Goal: Obtain resource: Download file/media

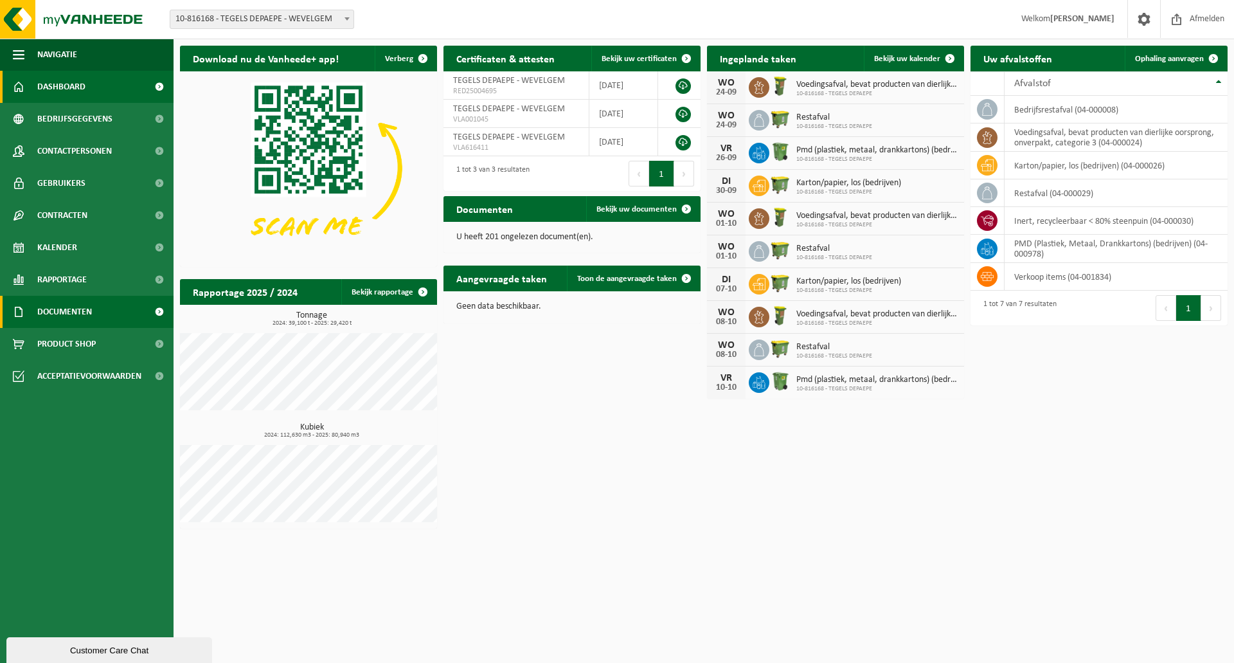
click at [76, 313] on span "Documenten" at bounding box center [64, 312] width 55 height 32
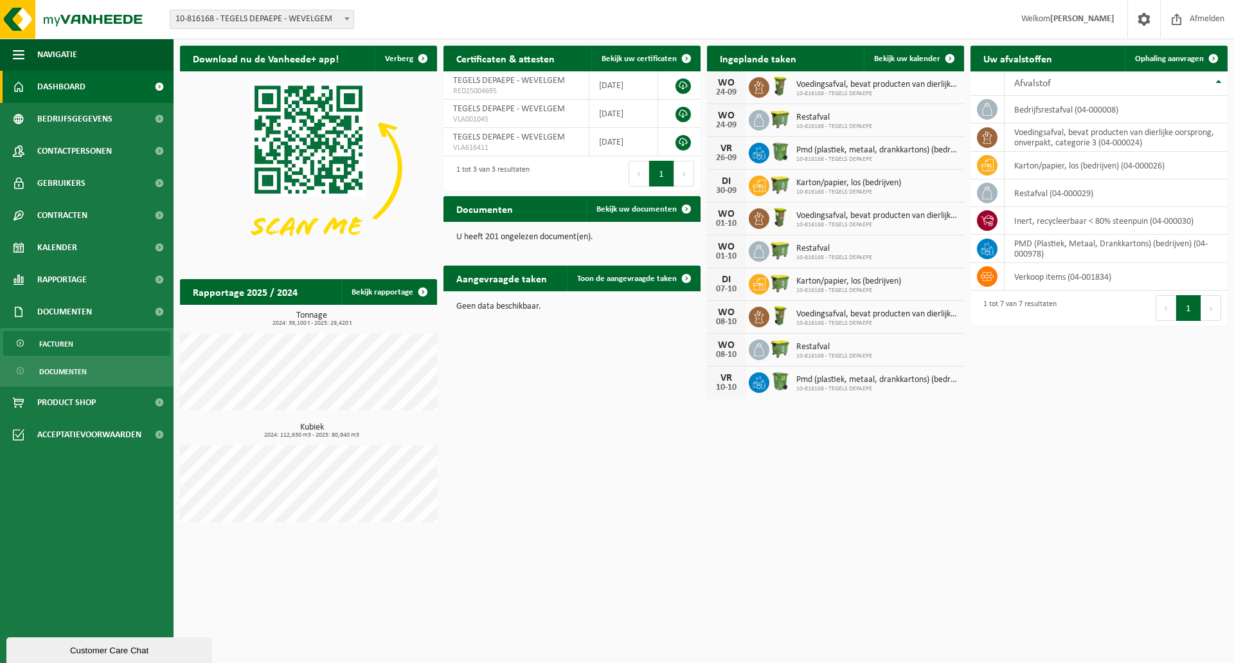
click at [64, 347] on span "Facturen" at bounding box center [56, 344] width 34 height 24
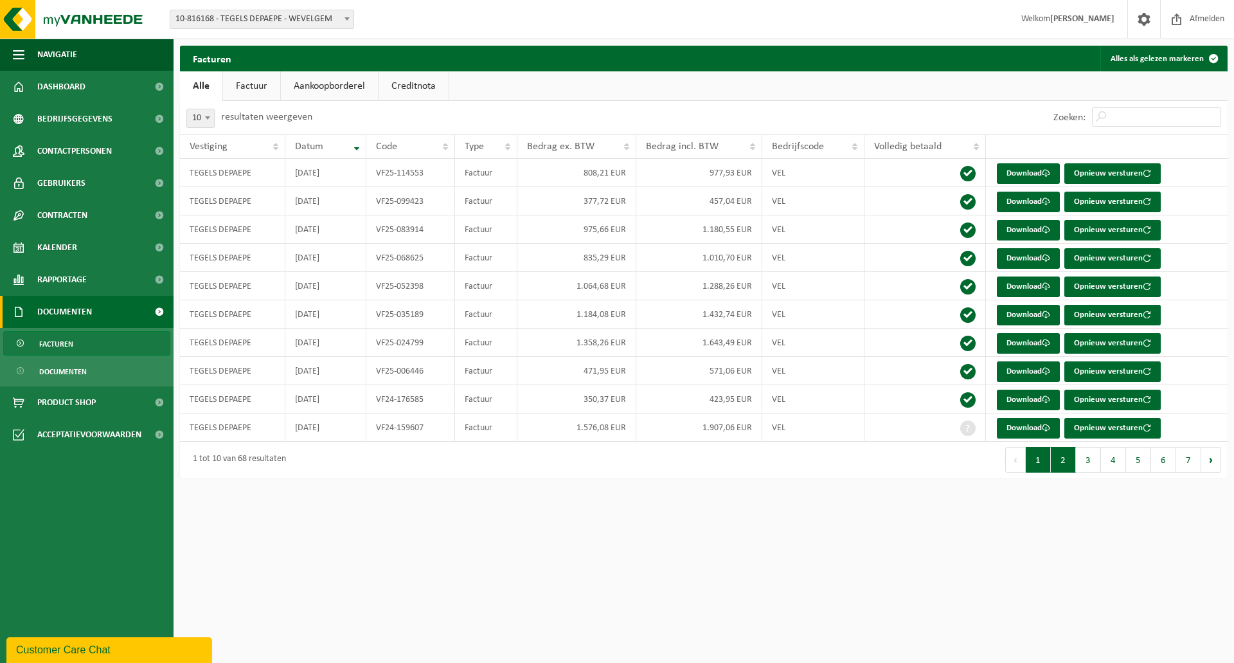
click at [1067, 468] on button "2" at bounding box center [1063, 460] width 25 height 26
click at [1029, 203] on link "Download" at bounding box center [1028, 202] width 63 height 21
click at [1027, 174] on link "Download" at bounding box center [1028, 173] width 63 height 21
click at [1019, 229] on link "Download" at bounding box center [1028, 230] width 63 height 21
click at [1043, 467] on button "1" at bounding box center [1038, 460] width 25 height 26
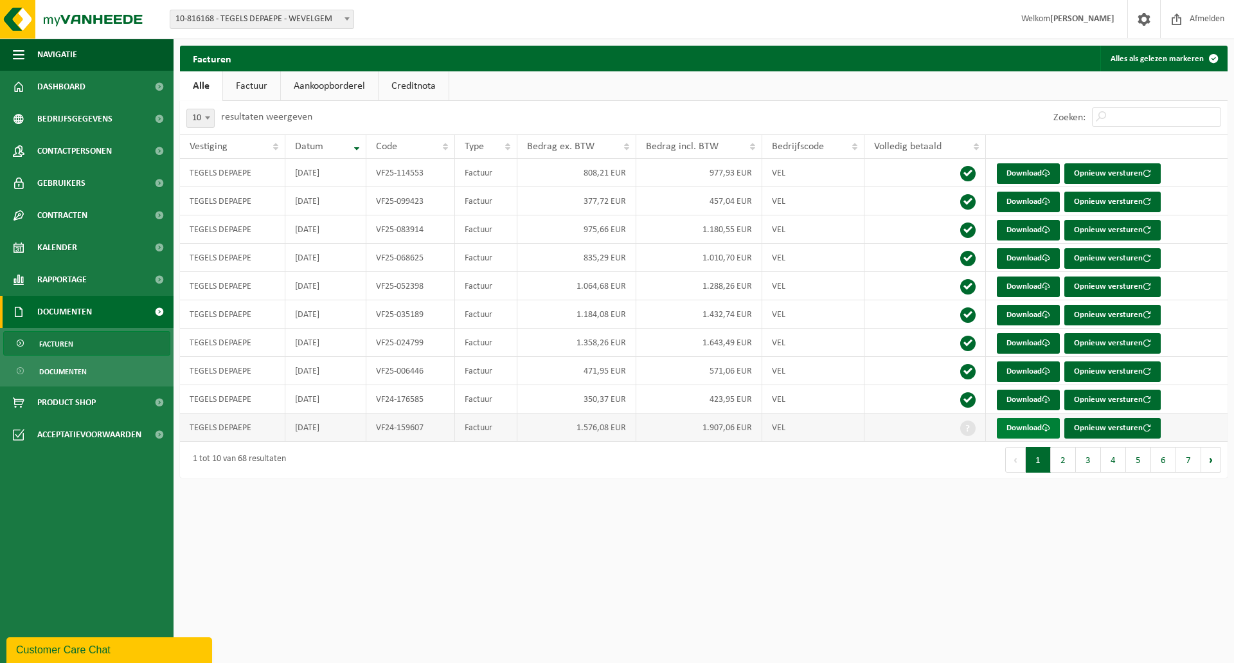
click at [1017, 431] on link "Download" at bounding box center [1028, 428] width 63 height 21
click at [1017, 397] on link "Download" at bounding box center [1028, 400] width 63 height 21
click at [1027, 372] on link "Download" at bounding box center [1028, 371] width 63 height 21
click at [1027, 347] on link "Download" at bounding box center [1028, 343] width 63 height 21
click at [1023, 314] on link "Download" at bounding box center [1028, 315] width 63 height 21
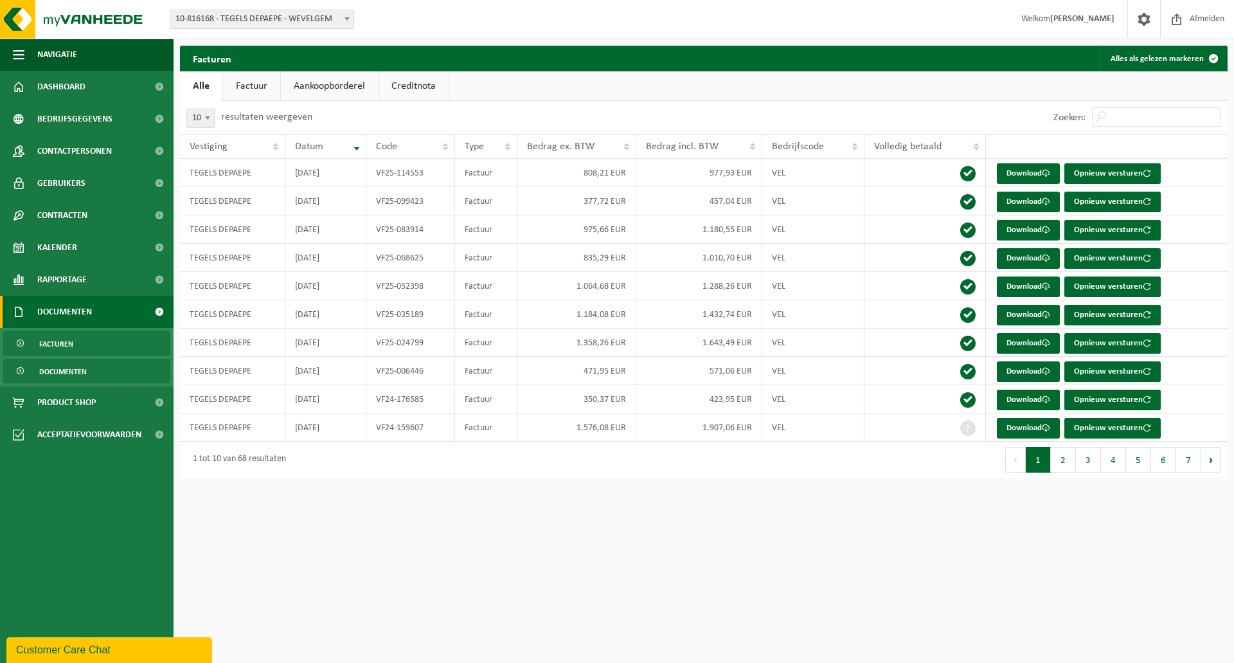
click at [50, 371] on span "Documenten" at bounding box center [63, 371] width 48 height 24
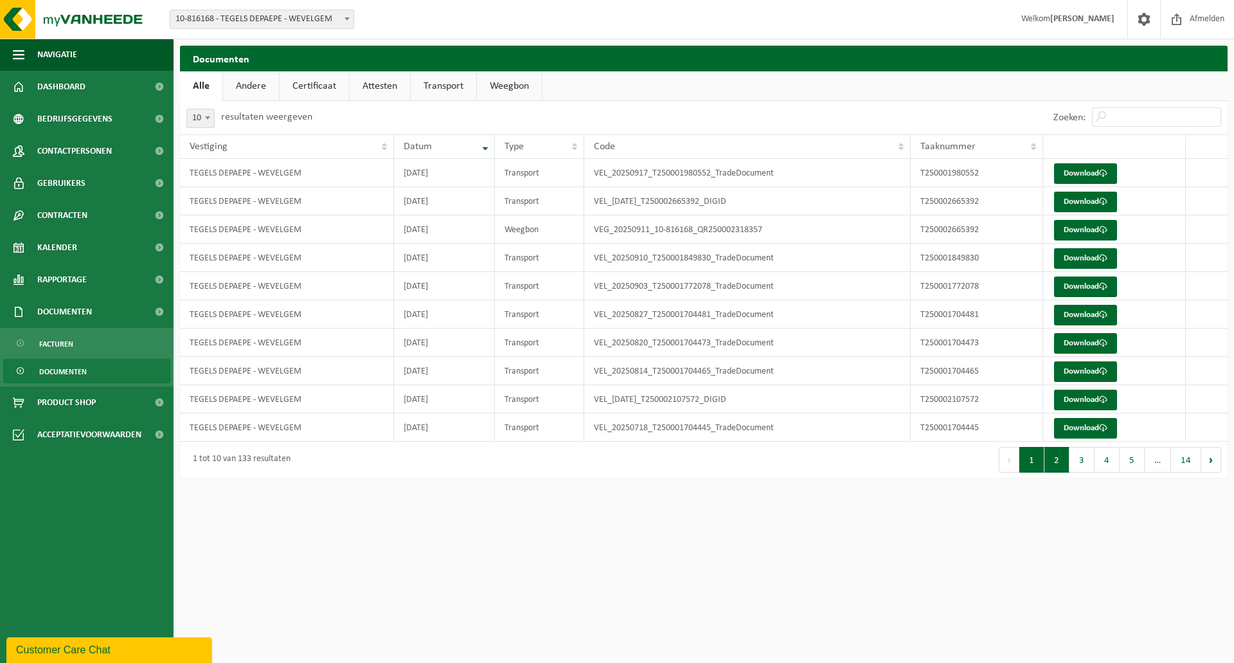
click at [1064, 460] on button "2" at bounding box center [1057, 460] width 25 height 26
click at [1088, 466] on button "3" at bounding box center [1082, 460] width 25 height 26
click at [1130, 464] on button "5" at bounding box center [1132, 460] width 25 height 26
click at [1105, 467] on button "5" at bounding box center [1107, 460] width 25 height 26
click at [1132, 466] on button "6" at bounding box center [1132, 460] width 25 height 26
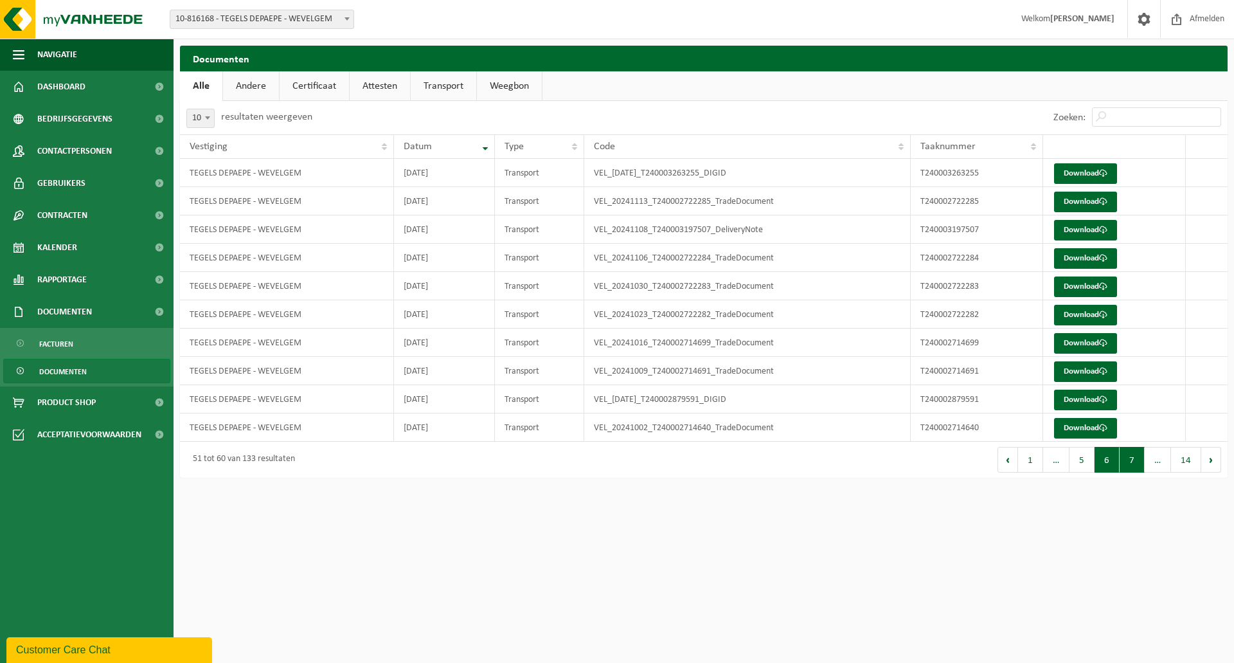
click at [1135, 464] on button "7" at bounding box center [1132, 460] width 25 height 26
click at [1089, 465] on button "6" at bounding box center [1082, 460] width 25 height 26
click at [61, 345] on span "Facturen" at bounding box center [56, 344] width 34 height 24
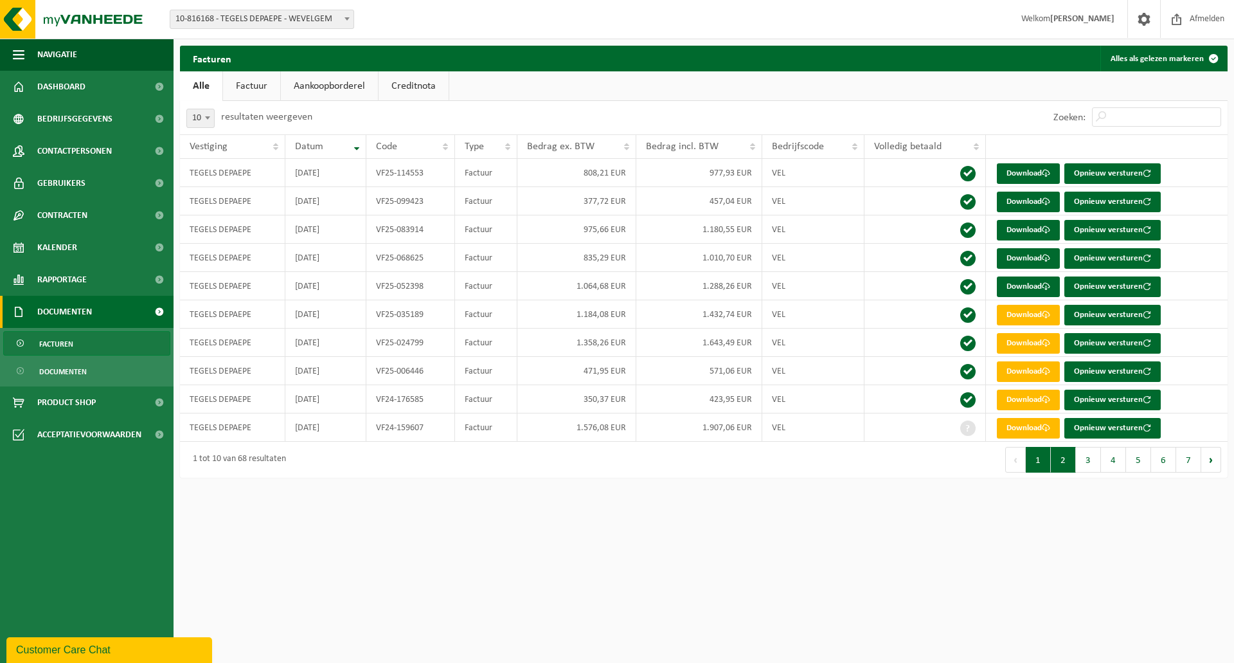
click at [1069, 463] on button "2" at bounding box center [1063, 460] width 25 height 26
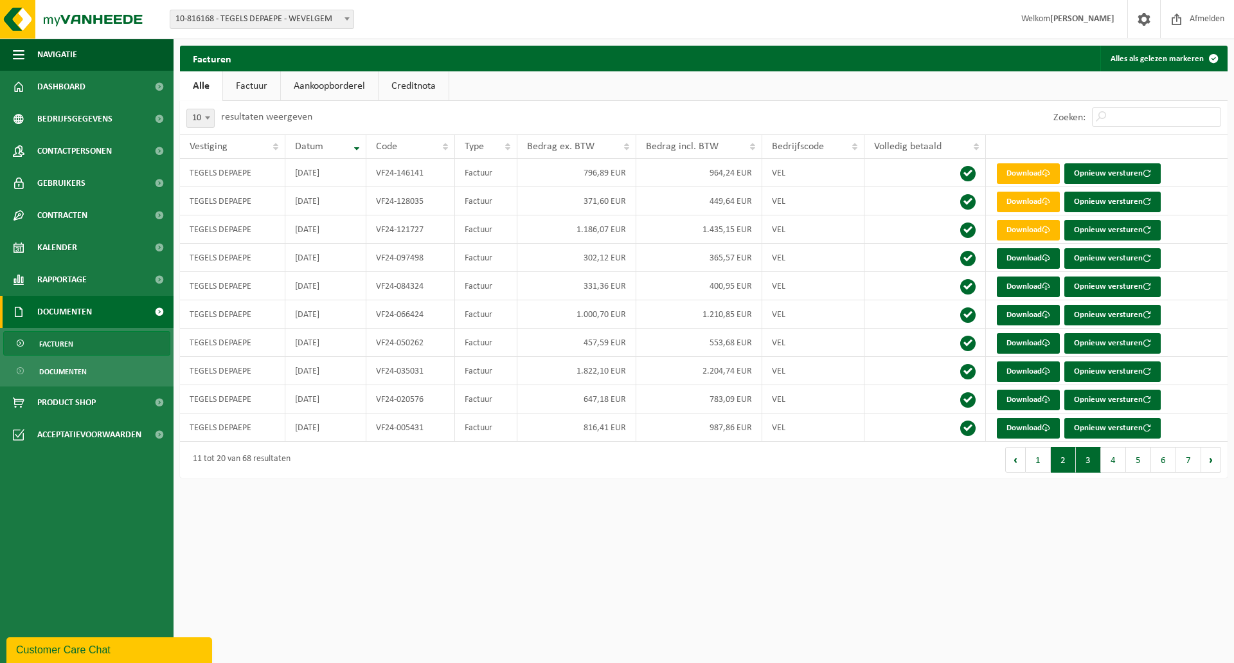
click at [1087, 465] on button "3" at bounding box center [1088, 460] width 25 height 26
click at [1110, 465] on button "4" at bounding box center [1113, 460] width 25 height 26
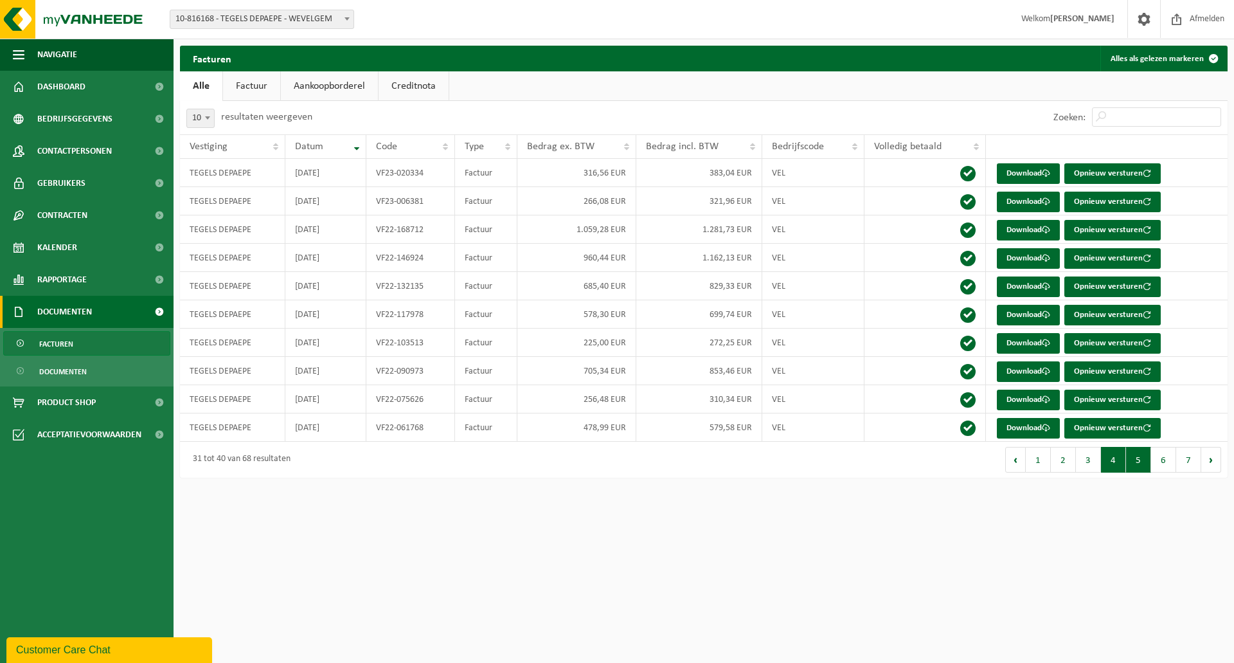
click at [1137, 467] on button "5" at bounding box center [1138, 460] width 25 height 26
click at [122, 407] on link "Product Shop" at bounding box center [87, 402] width 174 height 32
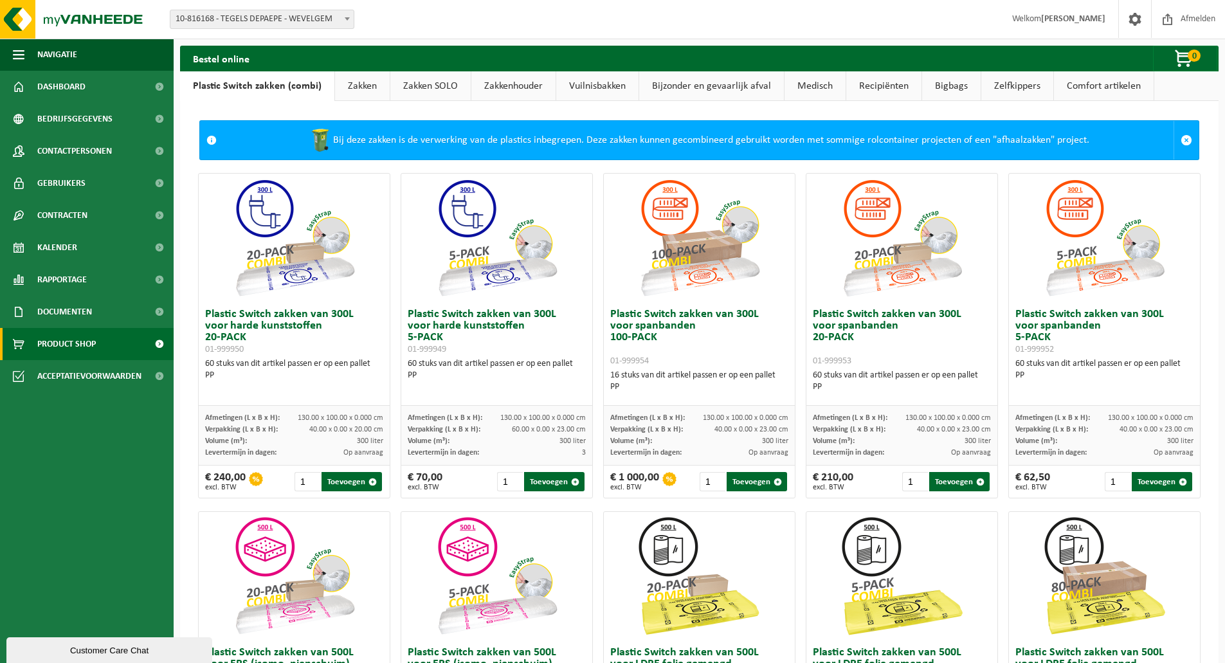
click at [364, 87] on link "Zakken" at bounding box center [362, 86] width 55 height 30
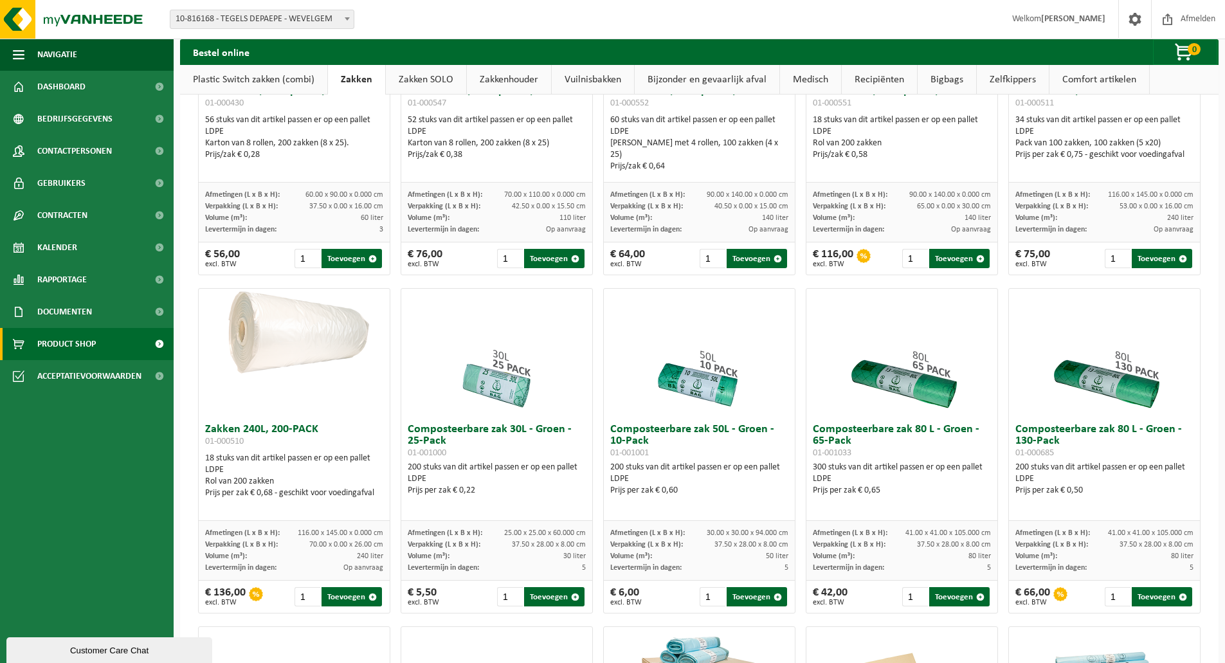
scroll to position [332, 0]
